Goal: Find contact information: Find contact information

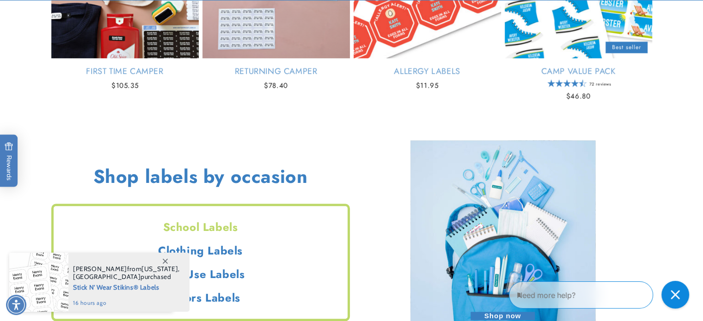
scroll to position [757, 0]
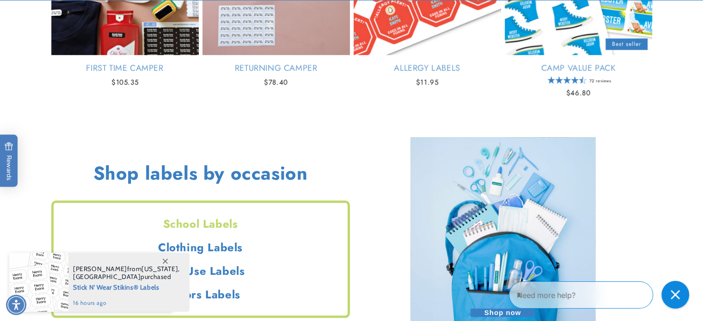
click at [166, 261] on icon at bounding box center [165, 261] width 5 height 5
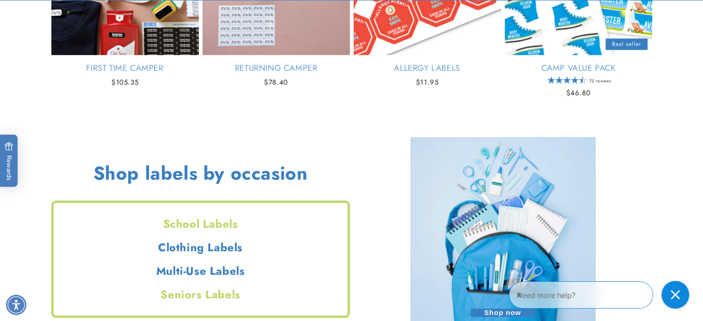
click at [226, 295] on h2 "Seniors Labels" at bounding box center [201, 294] width 294 height 14
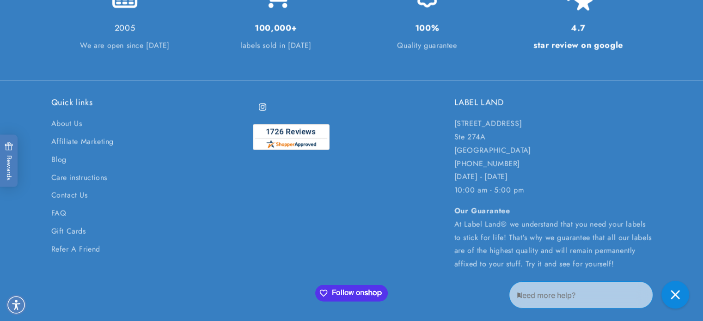
scroll to position [2283, 0]
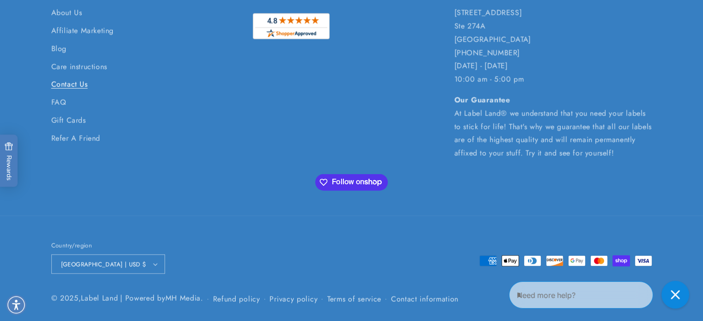
click at [71, 81] on link "Contact Us" at bounding box center [69, 85] width 37 height 18
